Goal: Task Accomplishment & Management: Complete application form

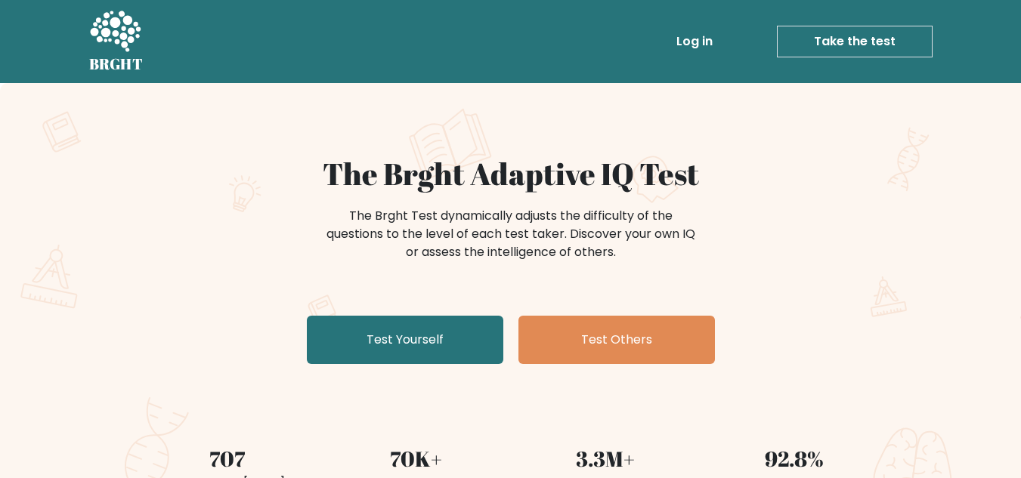
click at [402, 331] on link "Test Yourself" at bounding box center [405, 340] width 197 height 48
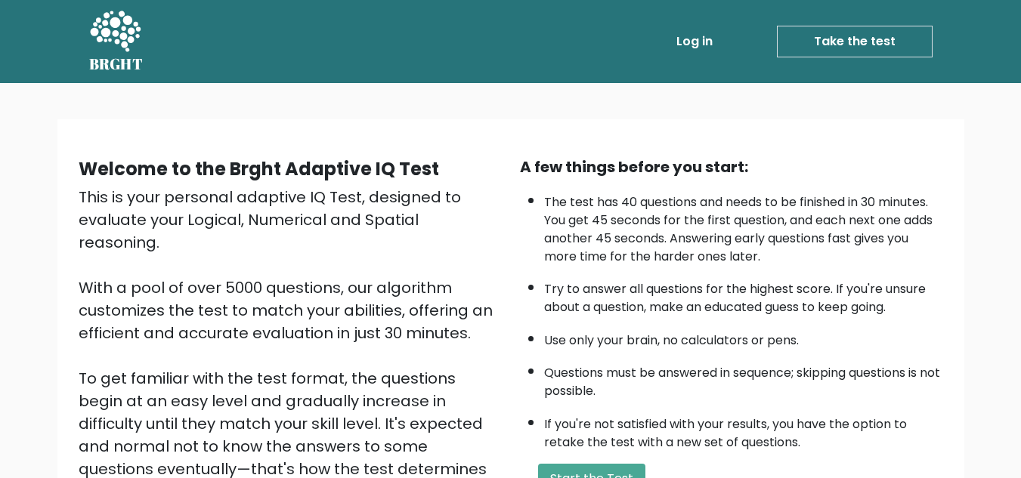
drag, startPoint x: 0, startPoint y: 0, endPoint x: 488, endPoint y: 213, distance: 532.8
click at [488, 213] on div "This is your personal adaptive IQ Test, designed to evaluate your Logical, Nume…" at bounding box center [290, 367] width 423 height 363
click at [460, 169] on div "Welcome to the Brght Adaptive IQ Test" at bounding box center [290, 169] width 423 height 27
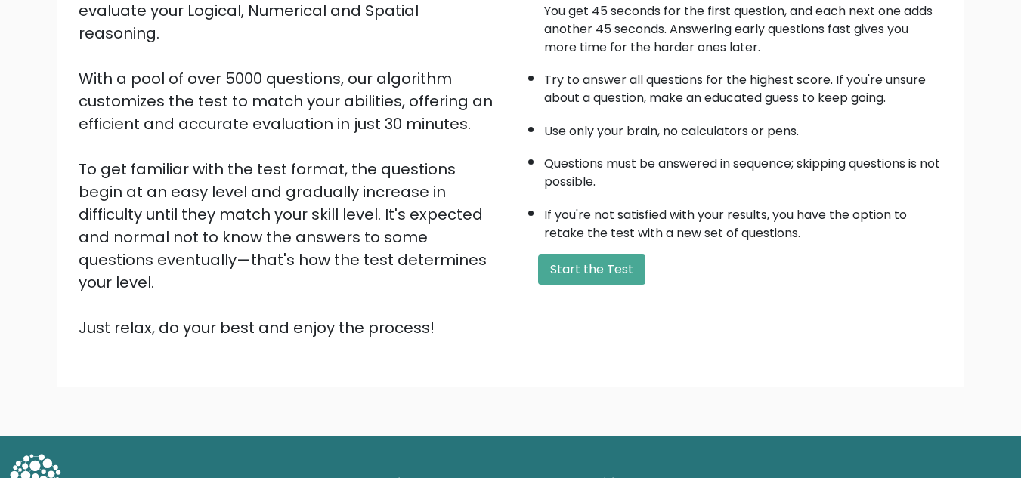
scroll to position [214, 0]
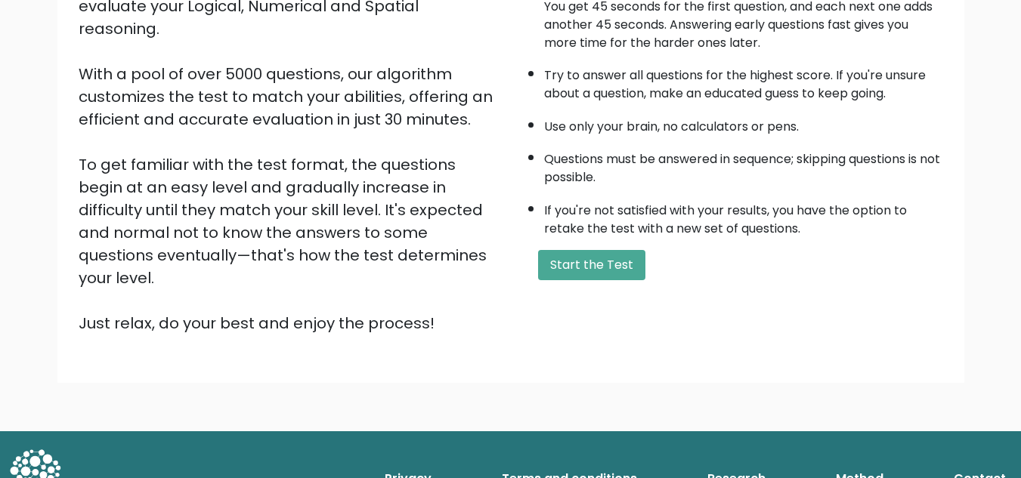
click at [555, 255] on button "Start the Test" at bounding box center [591, 265] width 107 height 30
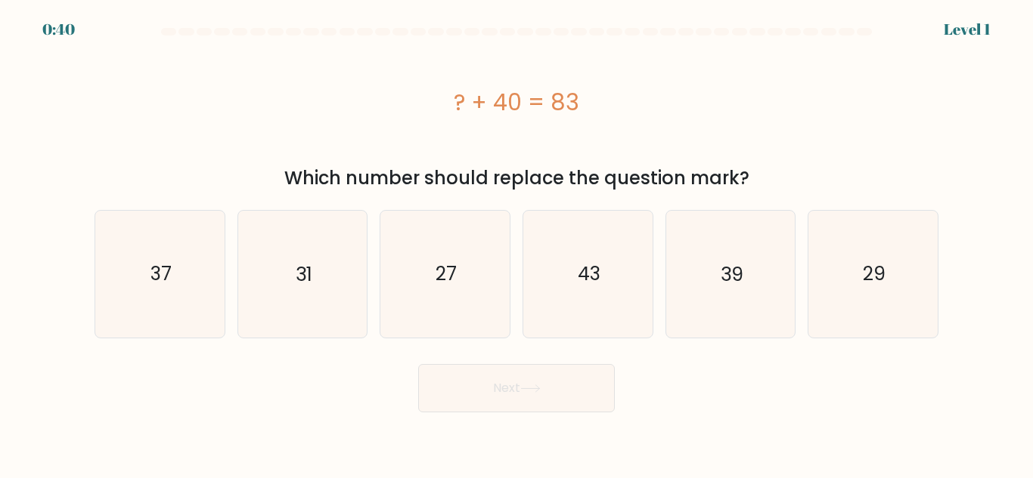
click at [555, 241] on icon "43" at bounding box center [588, 274] width 126 height 126
click at [517, 241] on input "d. 43" at bounding box center [516, 242] width 1 height 4
radio input "true"
click at [519, 381] on button "Next" at bounding box center [516, 388] width 197 height 48
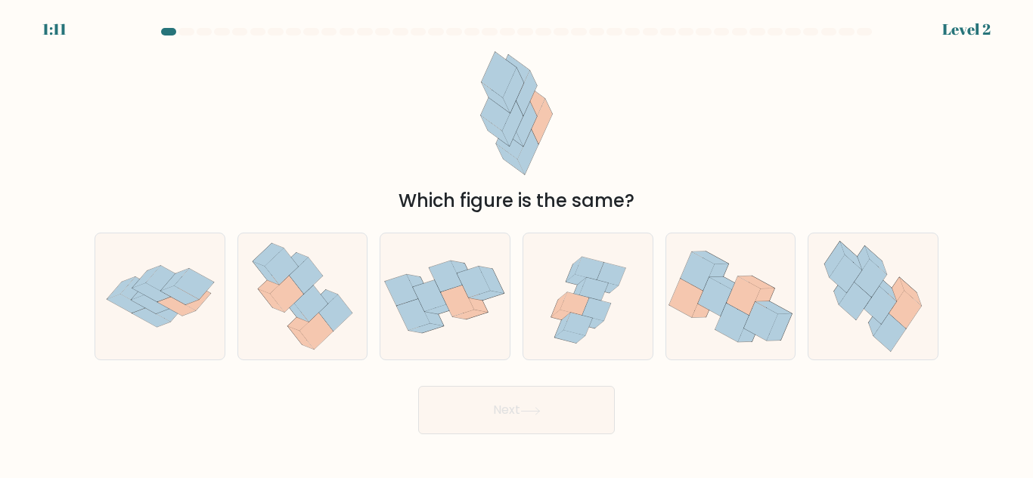
click at [830, 319] on icon at bounding box center [873, 297] width 116 height 126
click at [517, 243] on input "f." at bounding box center [516, 242] width 1 height 4
radio input "true"
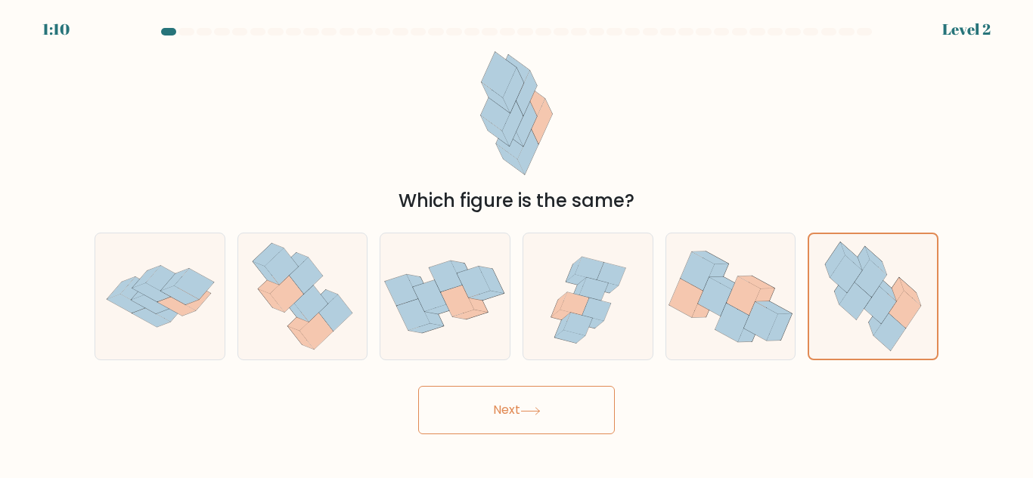
click at [587, 395] on button "Next" at bounding box center [516, 410] width 197 height 48
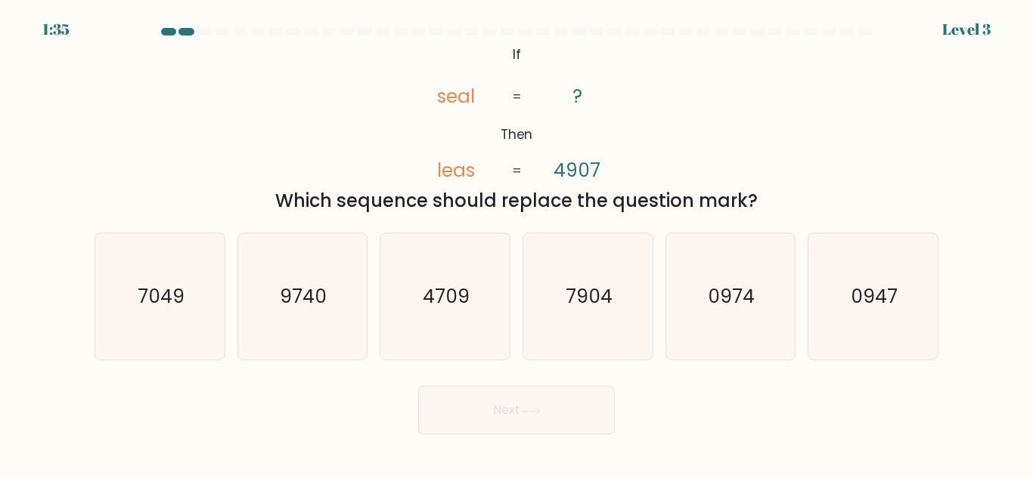
click at [553, 294] on icon "7904" at bounding box center [588, 297] width 126 height 126
click at [517, 243] on input "d. 7904" at bounding box center [516, 242] width 1 height 4
radio input "true"
click at [530, 399] on button "Next" at bounding box center [516, 410] width 197 height 48
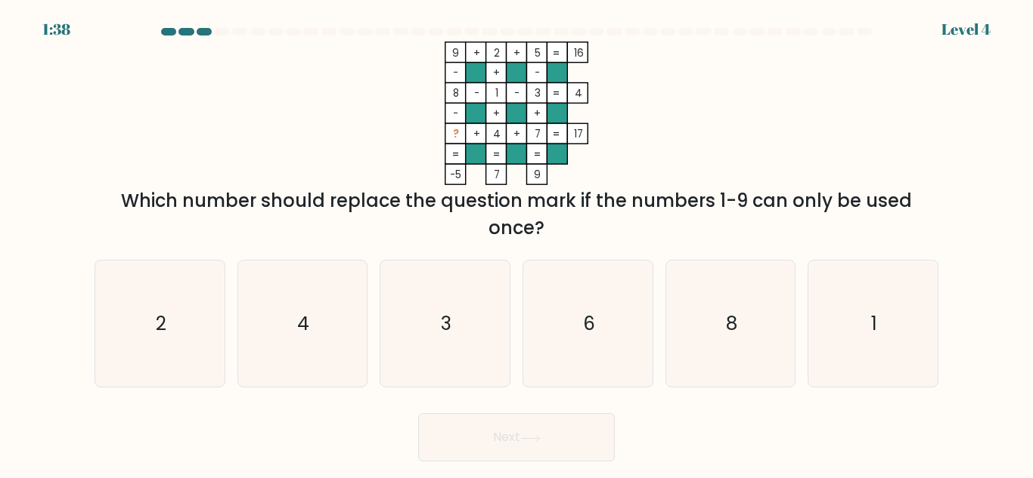
click at [581, 314] on icon "6" at bounding box center [588, 324] width 126 height 126
click at [517, 243] on input "d. 6" at bounding box center [516, 242] width 1 height 4
radio input "true"
click at [553, 437] on button "Next" at bounding box center [516, 437] width 197 height 48
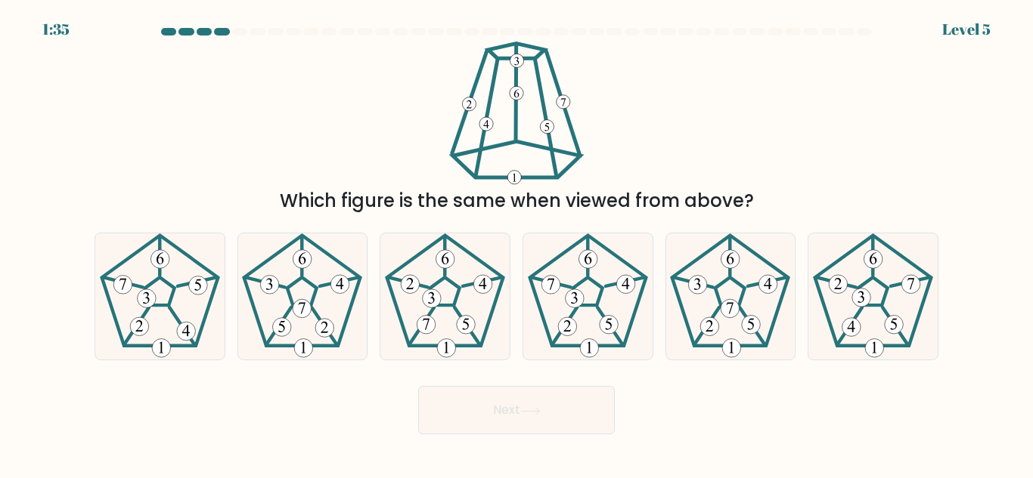
click at [883, 315] on icon at bounding box center [873, 297] width 126 height 126
click at [517, 243] on input "f." at bounding box center [516, 242] width 1 height 4
radio input "true"
click at [577, 395] on button "Next" at bounding box center [516, 410] width 197 height 48
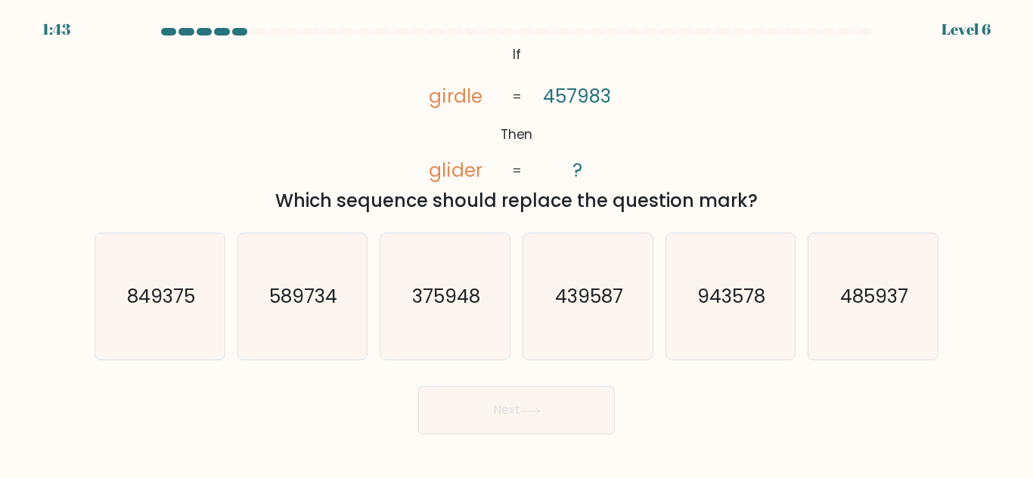
click at [573, 307] on text "439587" at bounding box center [589, 296] width 68 height 26
click at [517, 243] on input "d. 439587" at bounding box center [516, 242] width 1 height 4
radio input "true"
click at [545, 420] on button "Next" at bounding box center [516, 410] width 197 height 48
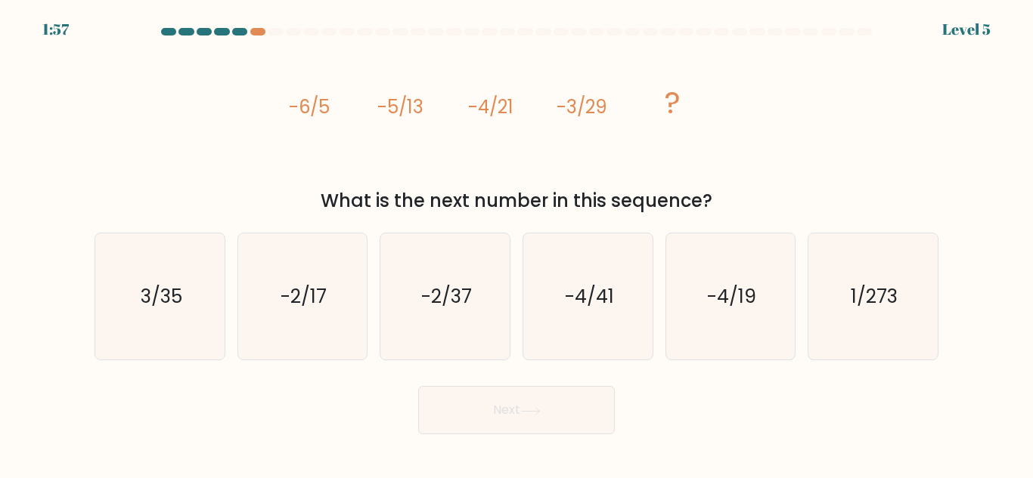
click at [288, 337] on icon "-2/17" at bounding box center [302, 297] width 126 height 126
click at [516, 243] on input "b. -2/17" at bounding box center [516, 242] width 1 height 4
radio input "true"
click at [539, 409] on icon at bounding box center [530, 410] width 18 height 7
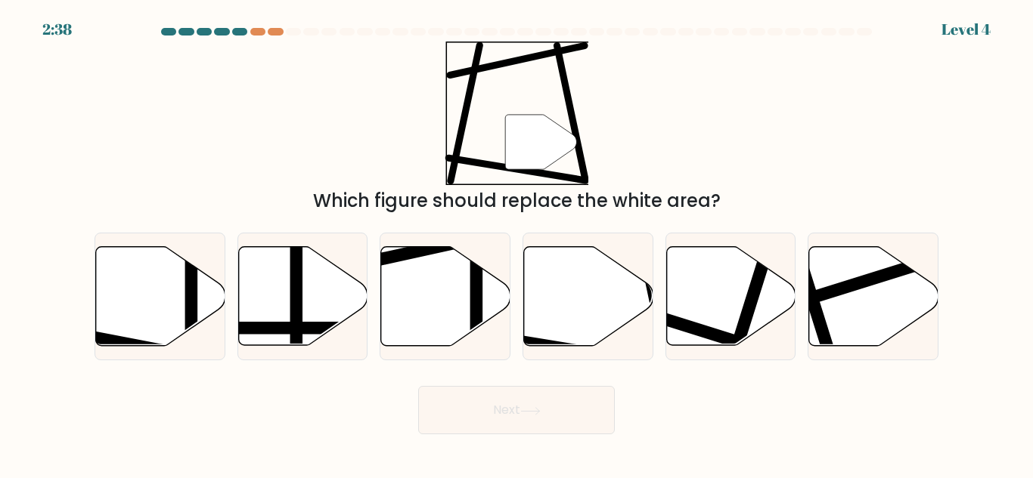
click at [525, 308] on icon at bounding box center [588, 296] width 129 height 99
click at [517, 243] on input "d." at bounding box center [516, 242] width 1 height 4
radio input "true"
click at [514, 410] on button "Next" at bounding box center [516, 410] width 197 height 48
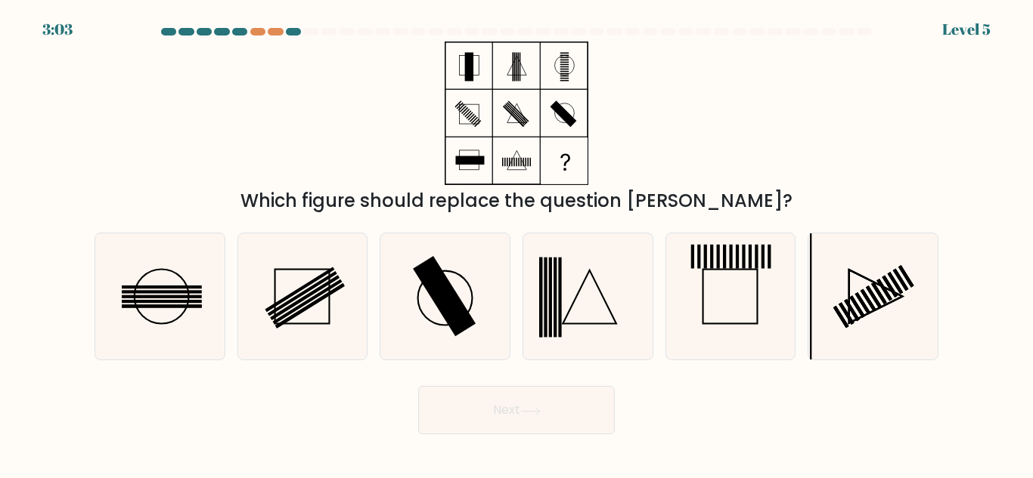
click at [463, 310] on rect at bounding box center [444, 296] width 63 height 81
click at [516, 243] on input "c." at bounding box center [516, 242] width 1 height 4
radio input "true"
click at [540, 407] on icon at bounding box center [530, 411] width 20 height 8
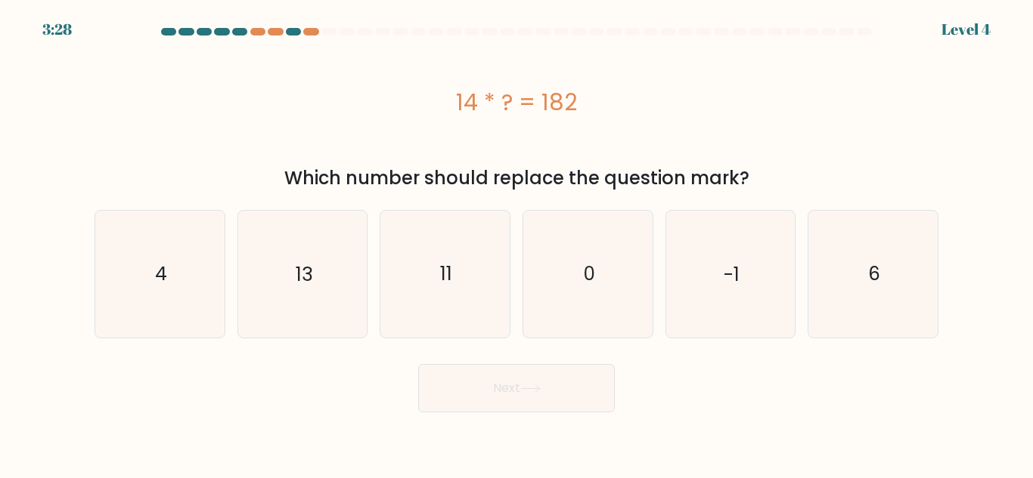
click at [495, 101] on div "14 * ? = 182" at bounding box center [516, 102] width 844 height 34
click at [311, 243] on icon "13" at bounding box center [302, 274] width 126 height 126
click at [516, 243] on input "b. 13" at bounding box center [516, 242] width 1 height 4
radio input "true"
click at [454, 380] on button "Next" at bounding box center [516, 388] width 197 height 48
